Goal: Task Accomplishment & Management: Manage account settings

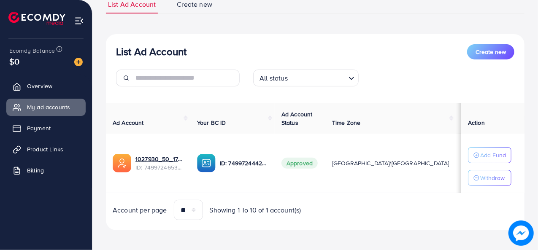
scroll to position [70, 0]
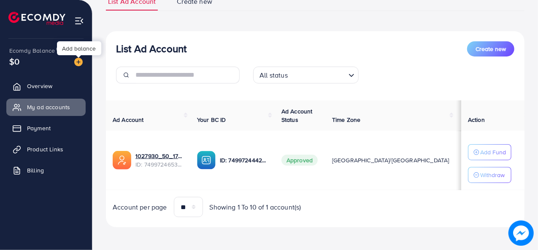
click at [78, 61] on img at bounding box center [78, 62] width 8 height 8
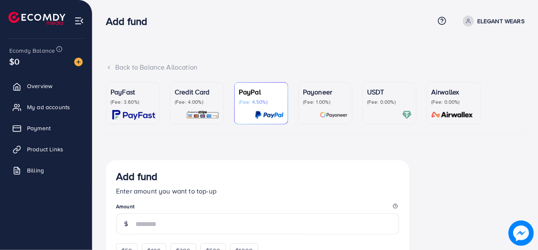
click at [206, 99] on p "(Fee: 4.00%)" at bounding box center [197, 102] width 45 height 7
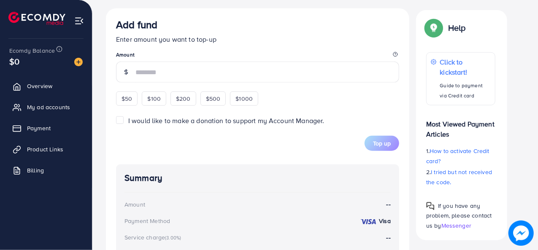
scroll to position [337, 0]
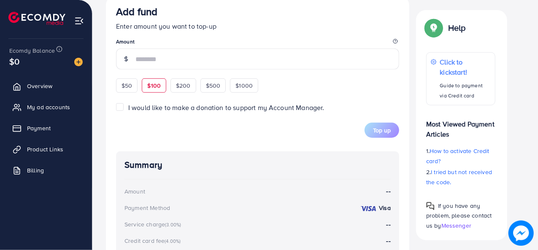
click at [148, 86] on span "$100" at bounding box center [153, 85] width 13 height 8
type input "***"
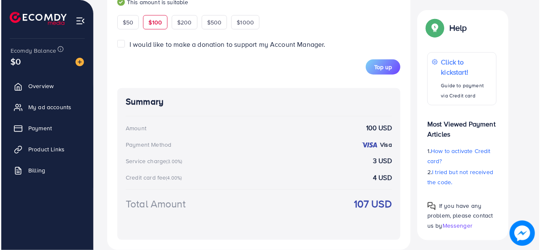
scroll to position [422, 0]
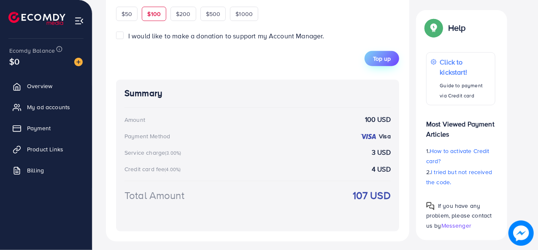
click at [387, 59] on span "Top up" at bounding box center [382, 58] width 18 height 8
